Goal: Task Accomplishment & Management: Use online tool/utility

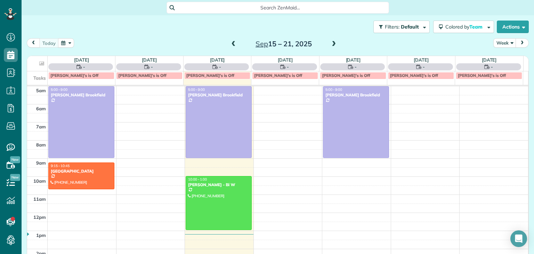
scroll to position [36, 0]
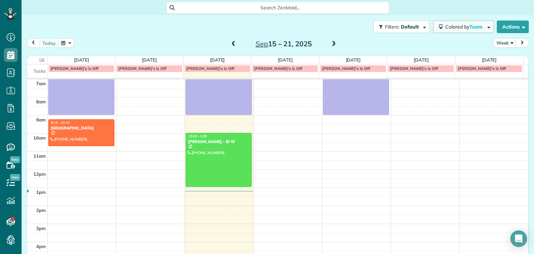
click at [446, 24] on span "Colored by Team" at bounding box center [466, 27] width 40 height 6
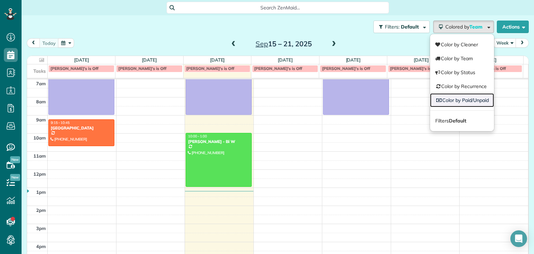
click at [450, 96] on link "Color by Paid/Unpaid" at bounding box center [462, 100] width 64 height 14
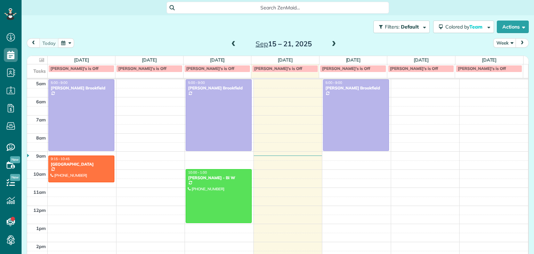
scroll to position [36, 0]
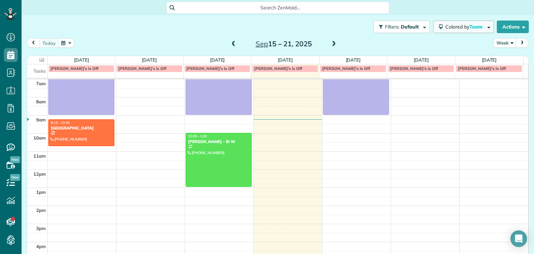
click at [434, 22] on button "Colored by Team" at bounding box center [464, 27] width 61 height 13
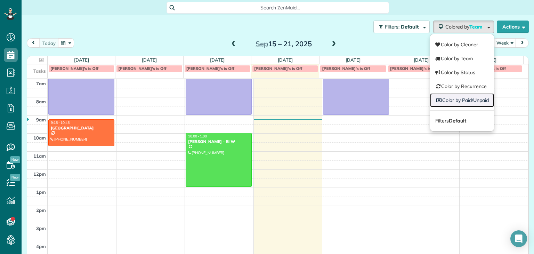
click at [461, 102] on link "Color by Paid/Unpaid" at bounding box center [462, 100] width 64 height 14
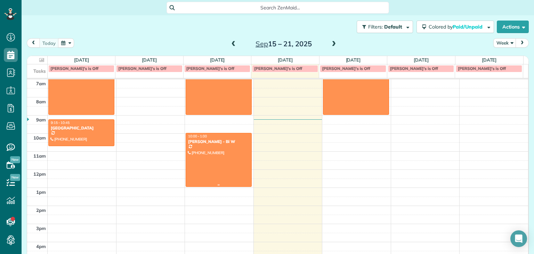
click at [209, 146] on div at bounding box center [218, 159] width 65 height 53
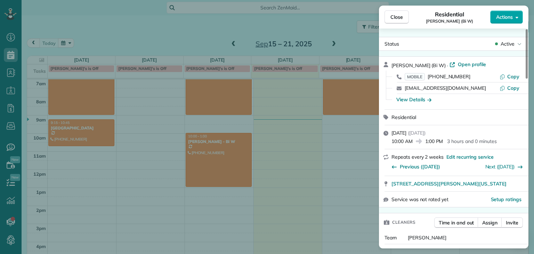
click at [507, 21] on button "Actions" at bounding box center [507, 16] width 33 height 13
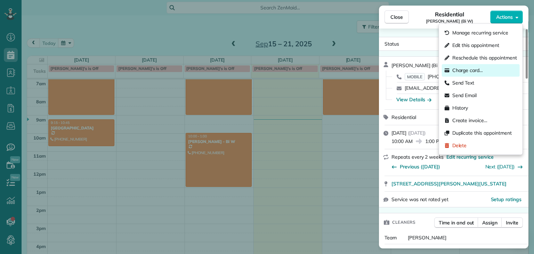
click at [470, 71] on span "Charge card…" at bounding box center [468, 70] width 31 height 7
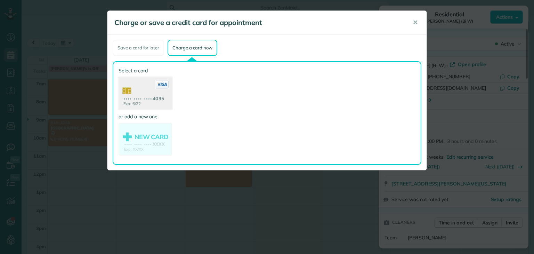
click at [152, 102] on use at bounding box center [146, 94] width 54 height 34
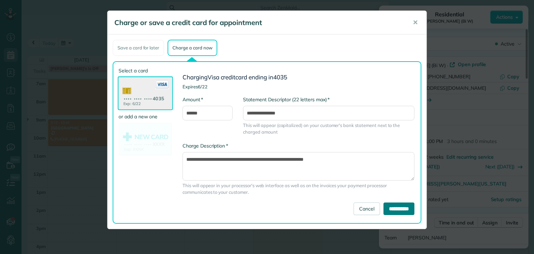
click at [405, 210] on input "**********" at bounding box center [399, 208] width 31 height 13
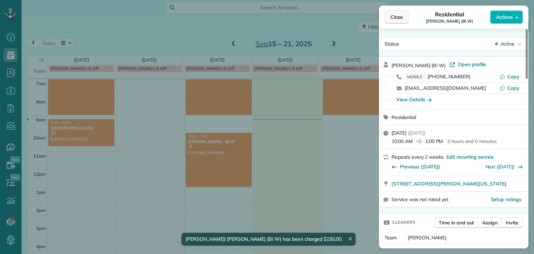
click at [394, 11] on button "Close" at bounding box center [397, 16] width 24 height 13
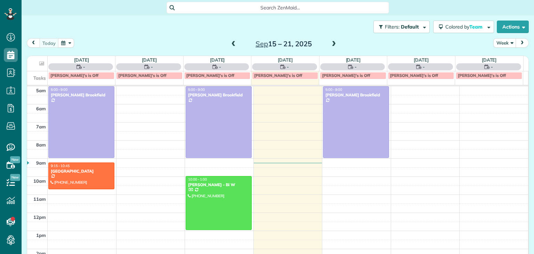
scroll to position [36, 0]
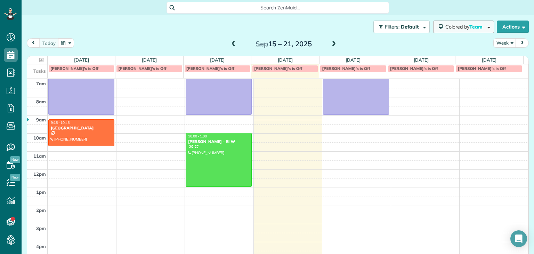
click at [446, 25] on span "Colored by Team" at bounding box center [466, 27] width 40 height 6
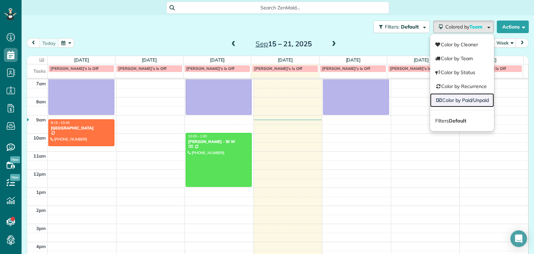
click at [451, 96] on link "Color by Paid/Unpaid" at bounding box center [462, 100] width 64 height 14
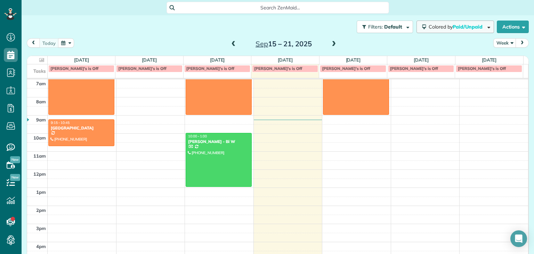
click at [442, 22] on button "Colored by Paid/Unpaid" at bounding box center [456, 27] width 78 height 13
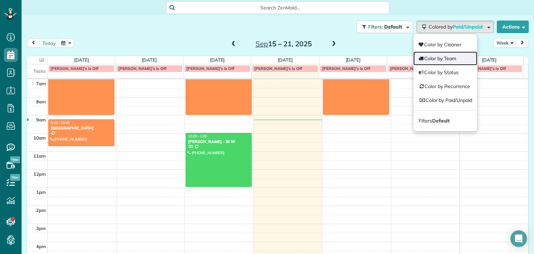
click at [441, 56] on link "Color by Team" at bounding box center [446, 58] width 64 height 14
